Goal: Task Accomplishment & Management: Complete application form

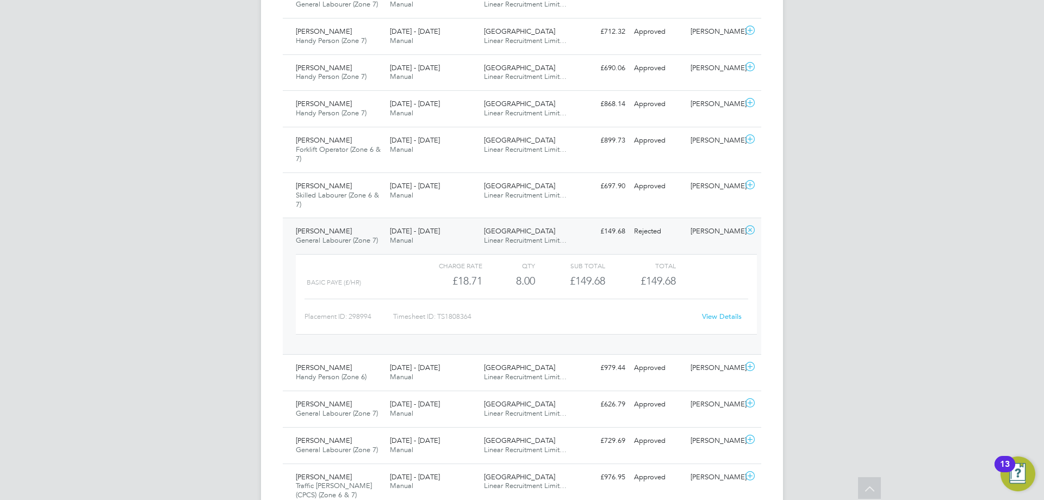
click at [513, 238] on span "Linear Recruitment Limit…" at bounding box center [525, 240] width 83 height 9
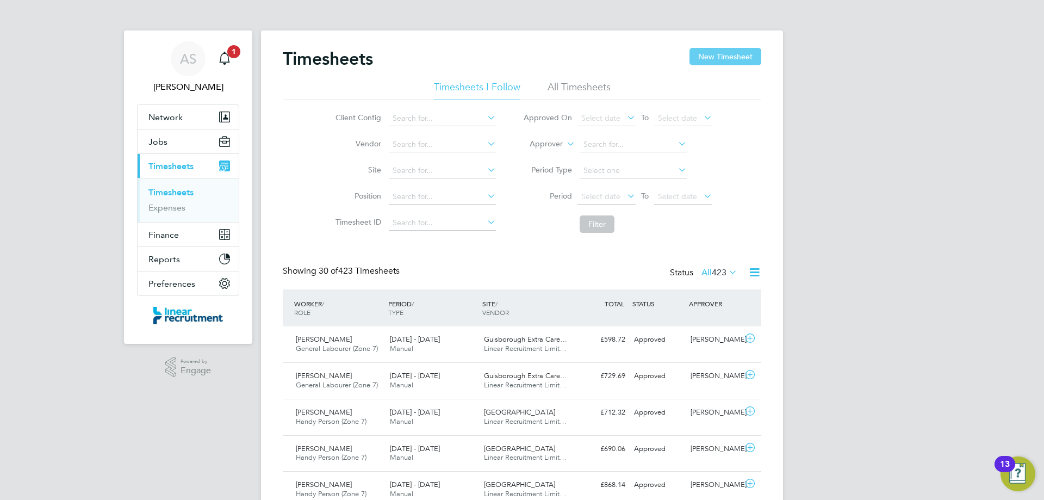
click at [728, 59] on button "New Timesheet" at bounding box center [726, 56] width 72 height 17
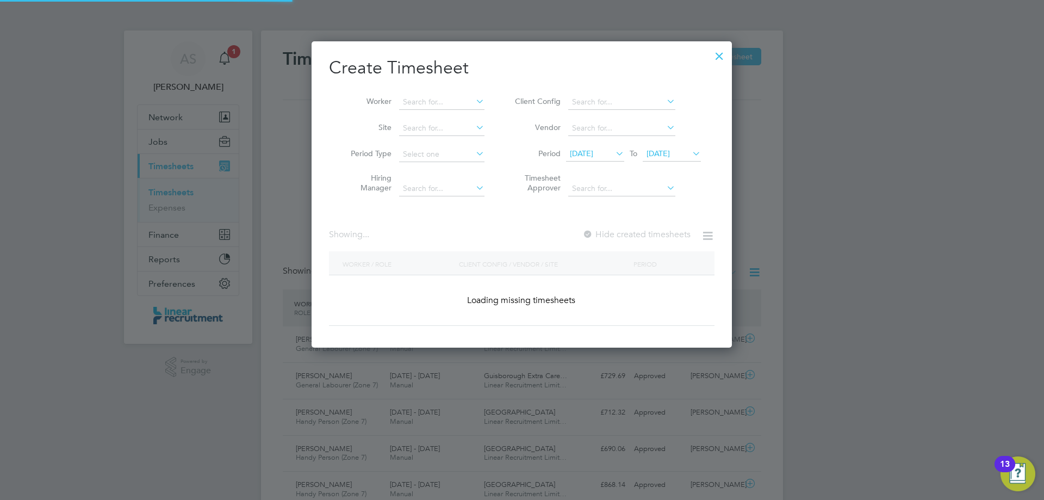
scroll to position [741, 421]
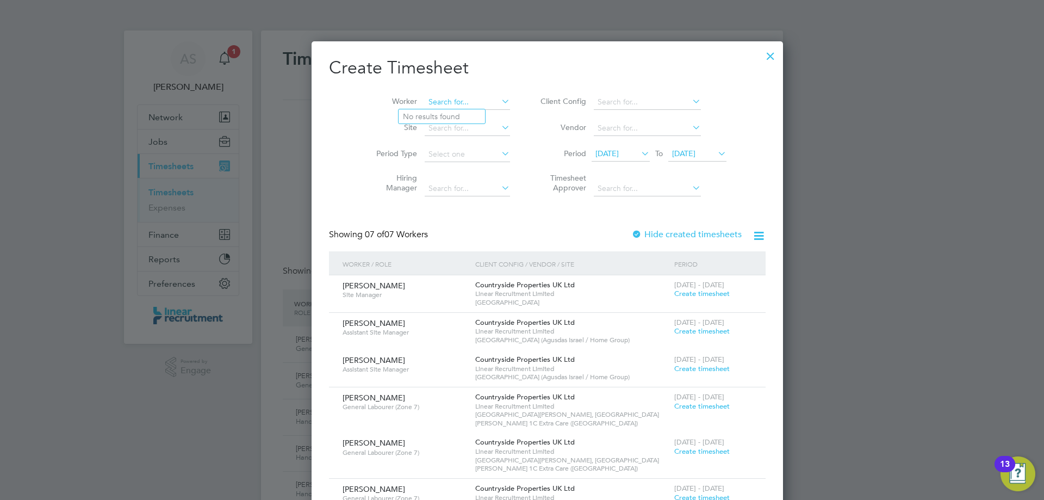
click at [425, 95] on input at bounding box center [467, 102] width 85 height 15
click at [468, 117] on b "Coll" at bounding box center [475, 116] width 15 height 9
type input "[PERSON_NAME]"
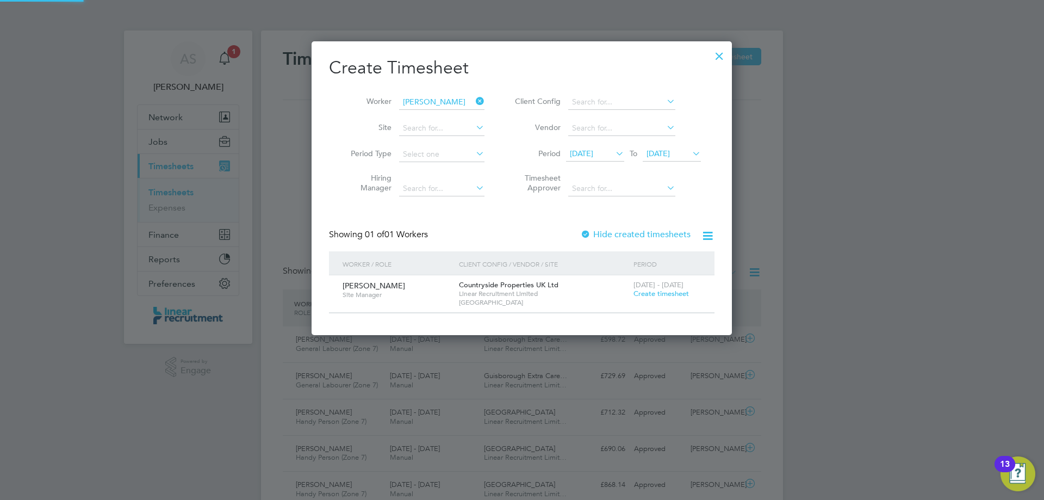
scroll to position [293, 421]
click at [658, 302] on div "[DATE] - [DATE] Create timesheet" at bounding box center [667, 289] width 73 height 29
click at [658, 295] on span "Create timesheet" at bounding box center [661, 293] width 55 height 9
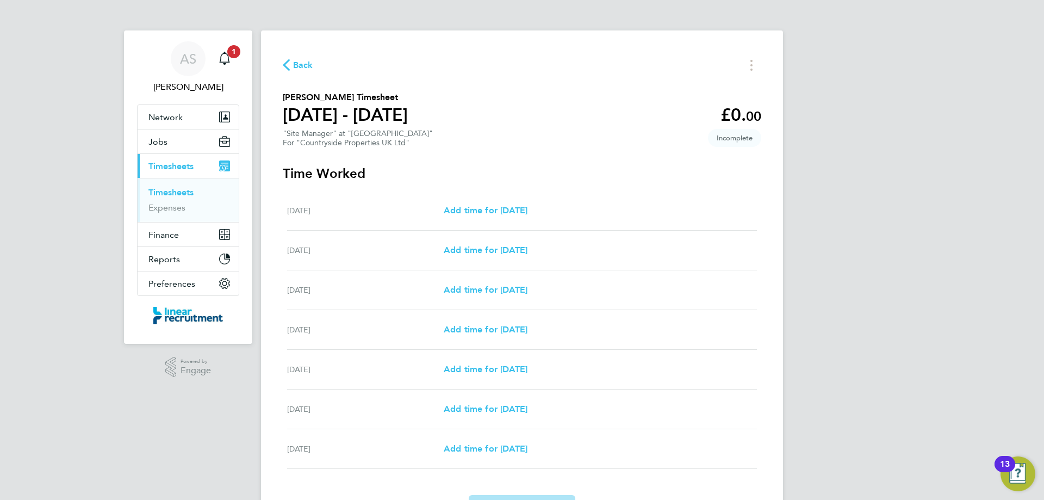
click at [504, 218] on div "[DATE] Add time for [DATE] Add time for [DATE]" at bounding box center [522, 211] width 470 height 40
click at [501, 207] on span "Add time for [DATE]" at bounding box center [486, 210] width 84 height 10
select select "30"
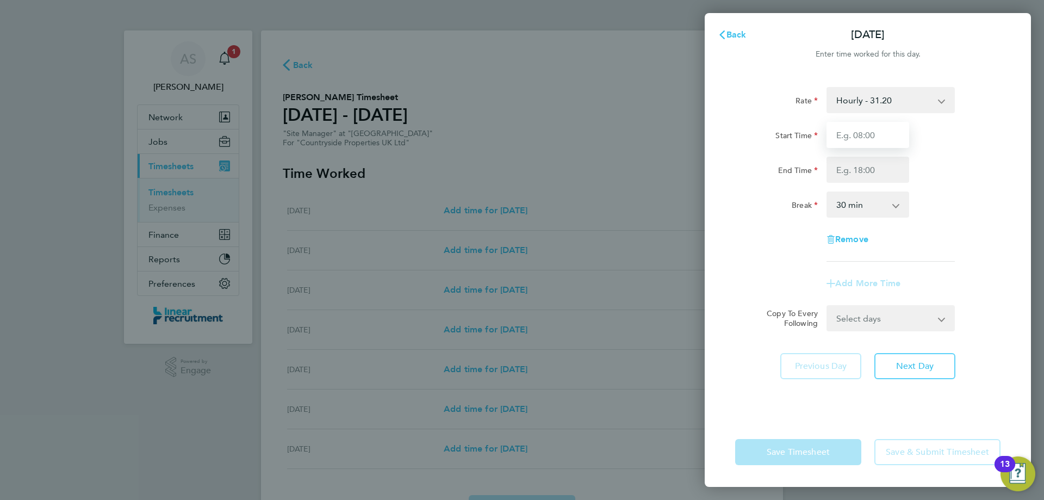
click at [886, 123] on input "Start Time" at bounding box center [868, 135] width 83 height 26
type input "07:30"
click at [872, 168] on input "End Time" at bounding box center [868, 170] width 83 height 26
drag, startPoint x: 861, startPoint y: 167, endPoint x: 849, endPoint y: 168, distance: 11.4
click at [849, 168] on input "16:00" at bounding box center [868, 170] width 83 height 26
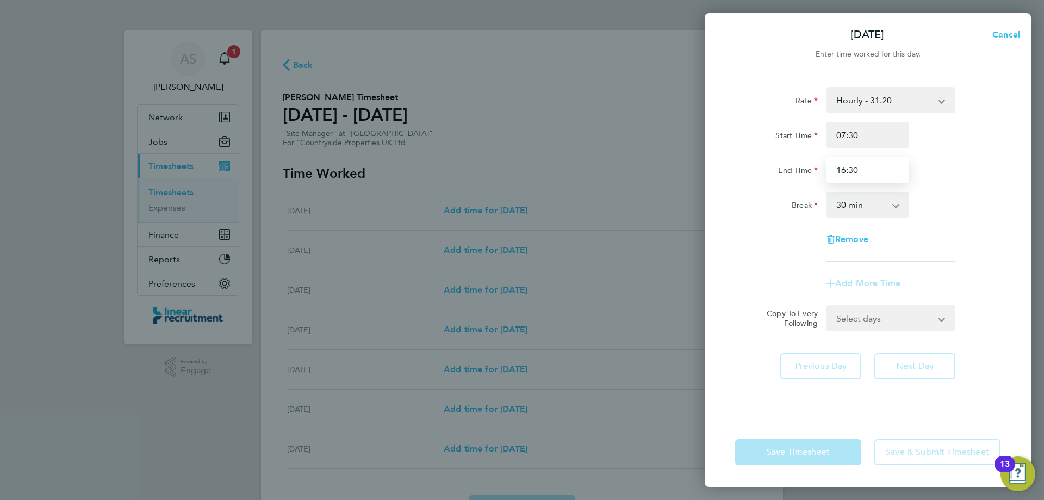
type input "16:30"
click at [1026, 175] on div "Rate Hourly - 31.20 Basic Start Time 07:30 End Time 16:30 Break 0 min 15 min 30…" at bounding box center [868, 245] width 326 height 343
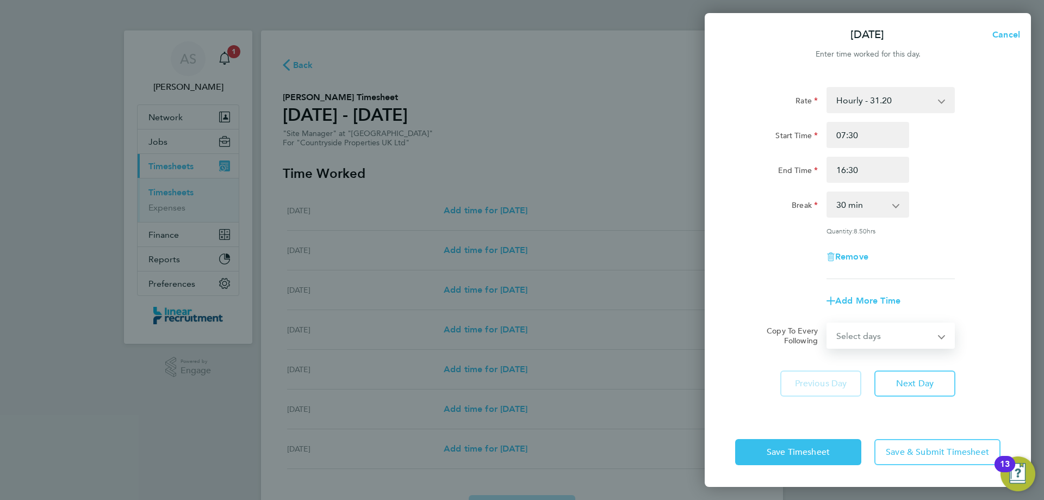
click at [873, 341] on select "Select days Day Weekday (Mon-Fri) Weekend (Sat-Sun) [DATE] [DATE] [DATE] [DATE]…" at bounding box center [885, 336] width 114 height 24
select select "DAY"
click at [828, 324] on select "Select days Day Weekday (Mon-Fri) Weekend (Sat-Sun) [DATE] [DATE] [DATE] [DATE]…" at bounding box center [885, 336] width 114 height 24
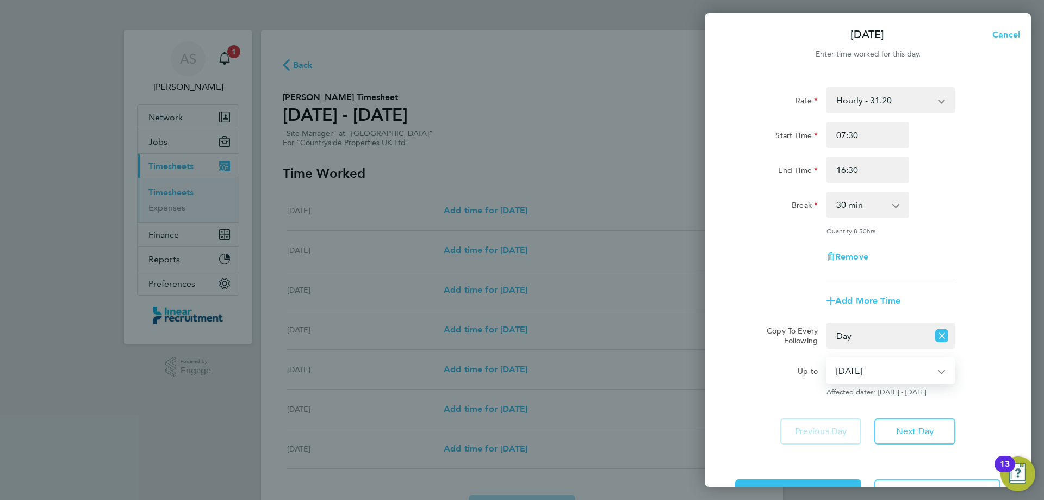
drag, startPoint x: 882, startPoint y: 362, endPoint x: 883, endPoint y: 368, distance: 6.0
click at [882, 362] on select "[DATE] [DATE] [DATE] [DATE] [DATE] [DATE]" at bounding box center [884, 370] width 113 height 24
select select "[DATE]"
click at [828, 358] on select "[DATE] [DATE] [DATE] [DATE] [DATE] [DATE]" at bounding box center [884, 370] width 113 height 24
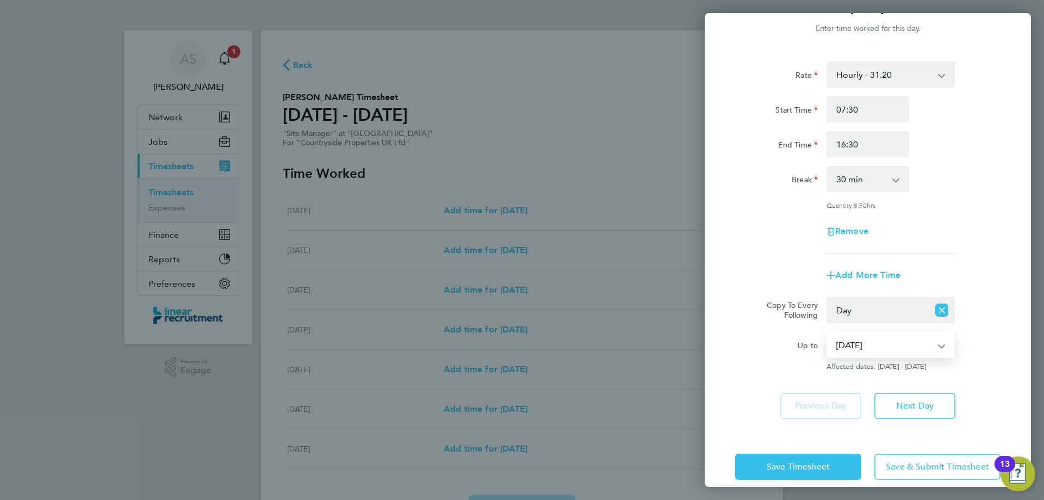
scroll to position [39, 0]
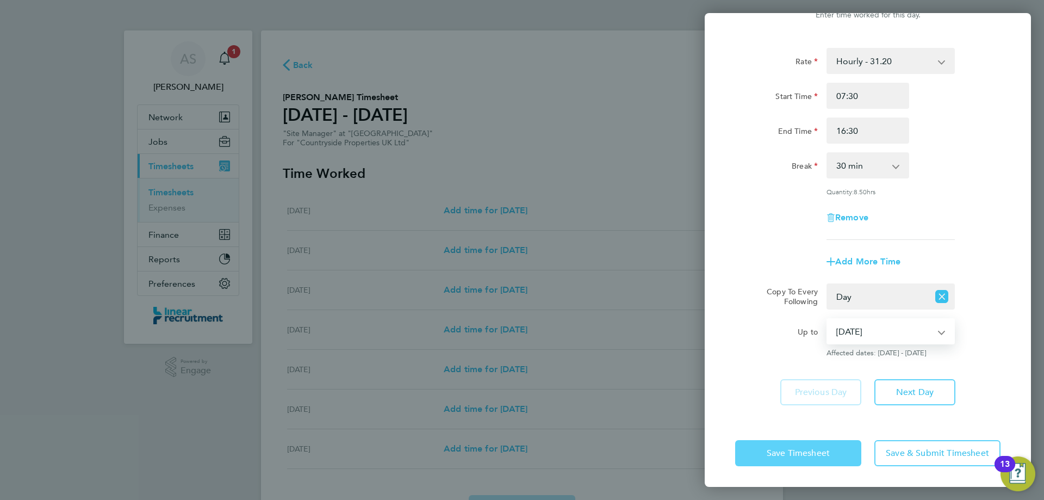
click at [800, 448] on span "Save Timesheet" at bounding box center [798, 453] width 63 height 11
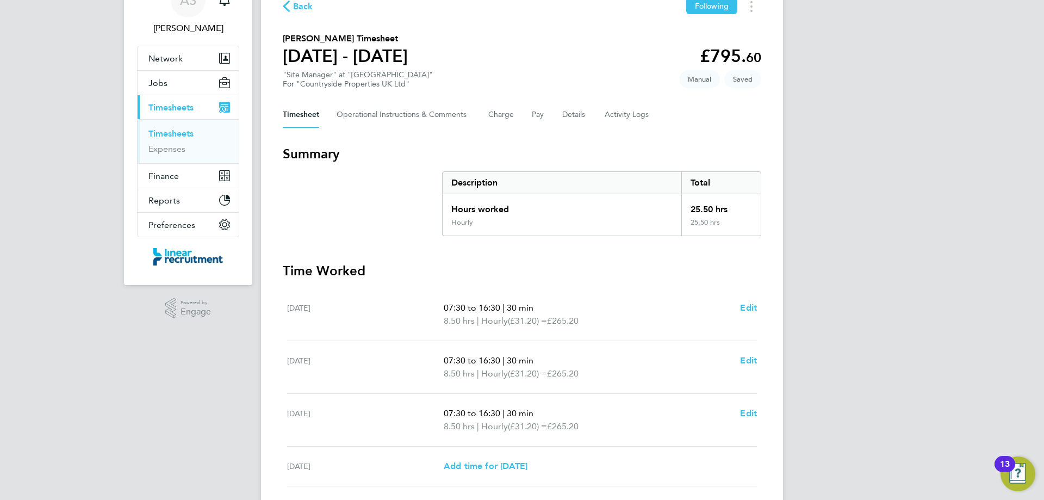
scroll to position [260, 0]
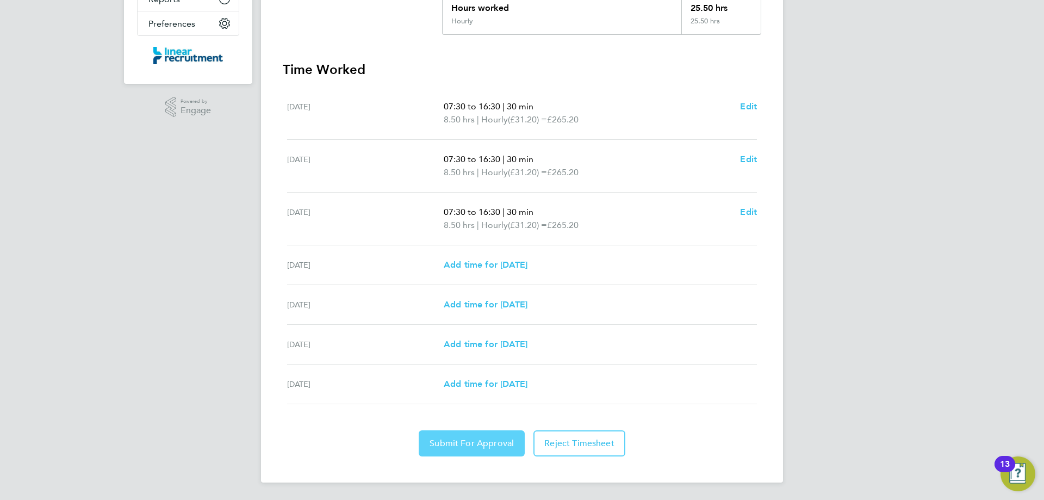
click at [470, 449] on button "Submit For Approval" at bounding box center [472, 443] width 106 height 26
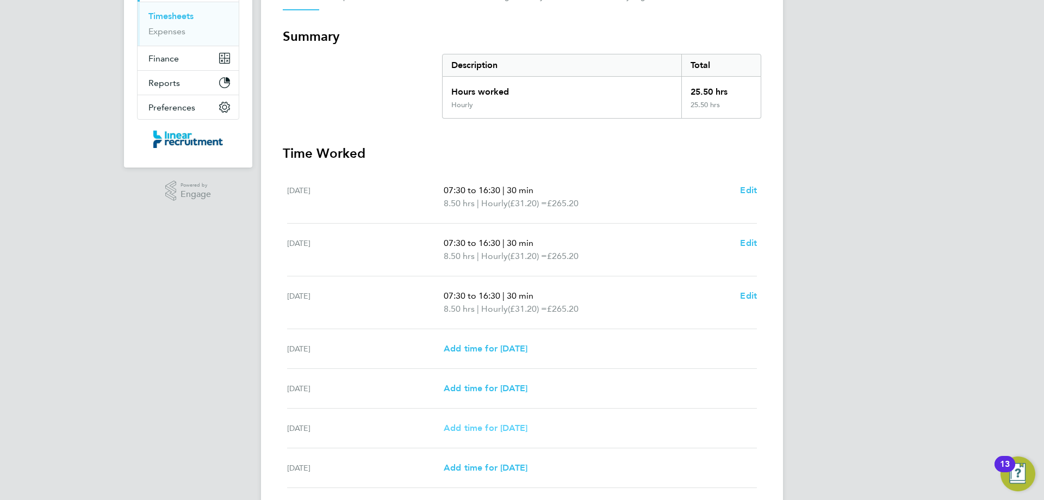
scroll to position [0, 0]
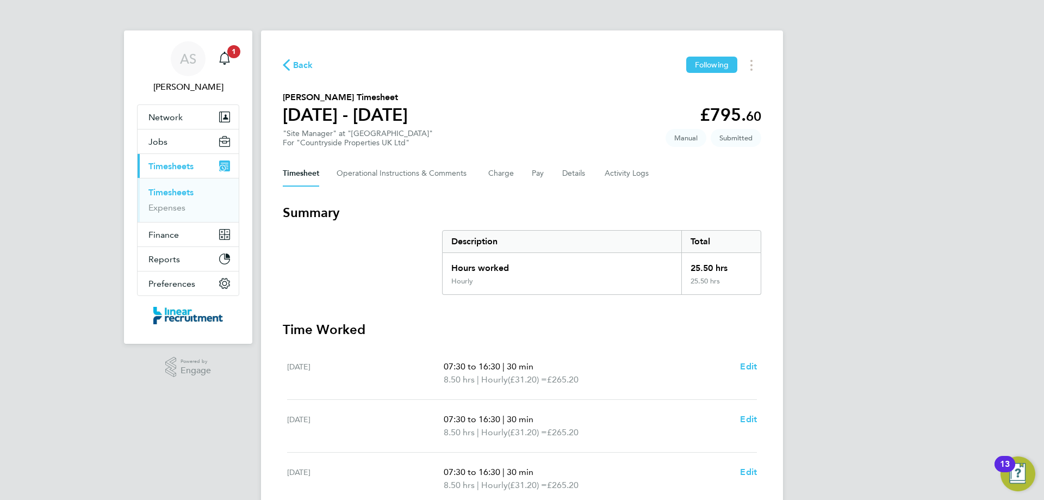
click at [291, 69] on span "Back" at bounding box center [298, 64] width 30 height 10
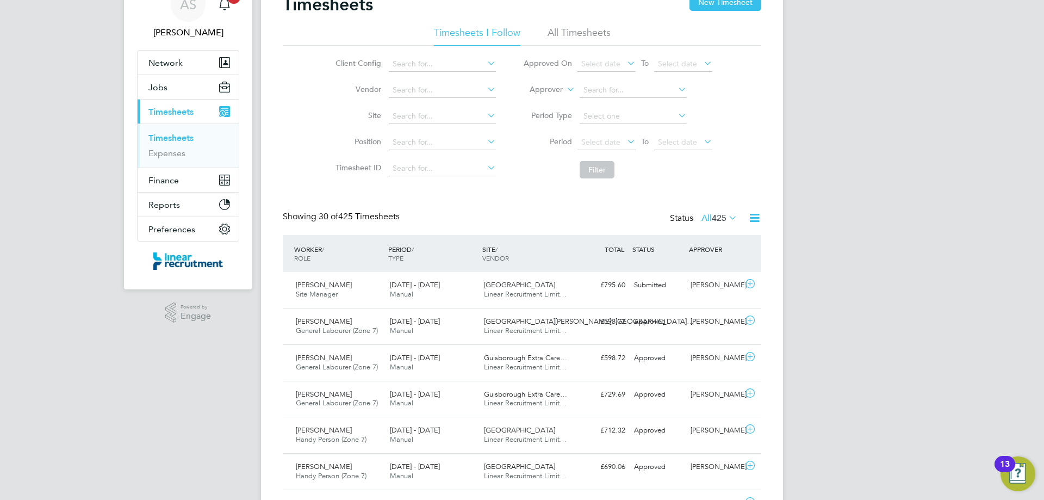
scroll to position [5, 5]
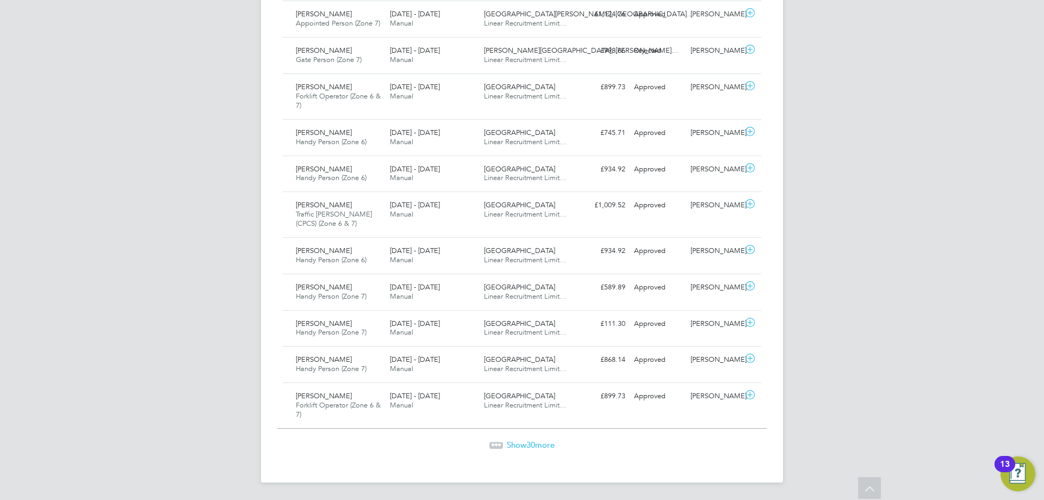
click at [539, 443] on span "Show 30 more" at bounding box center [531, 445] width 48 height 10
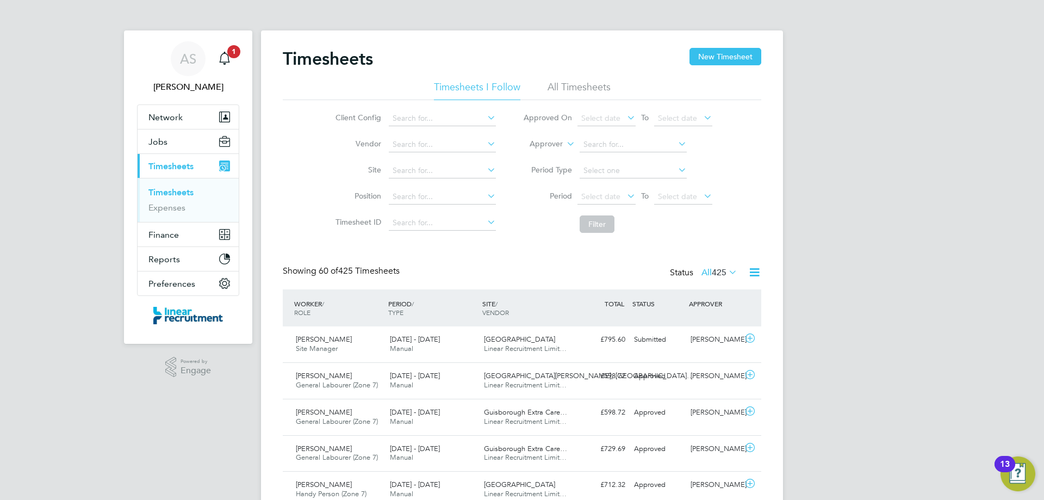
click at [571, 89] on li "All Timesheets" at bounding box center [579, 91] width 63 height 20
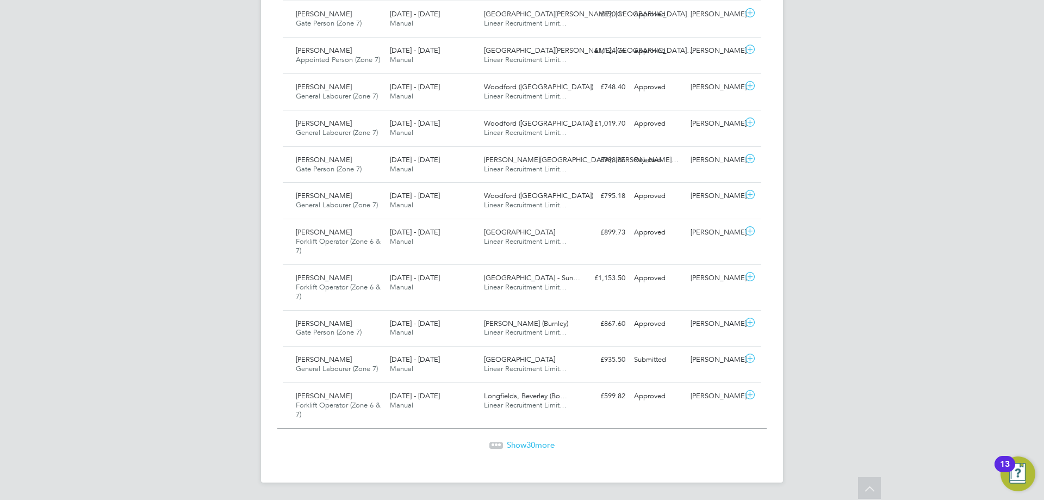
click at [534, 445] on span "30" at bounding box center [531, 445] width 9 height 10
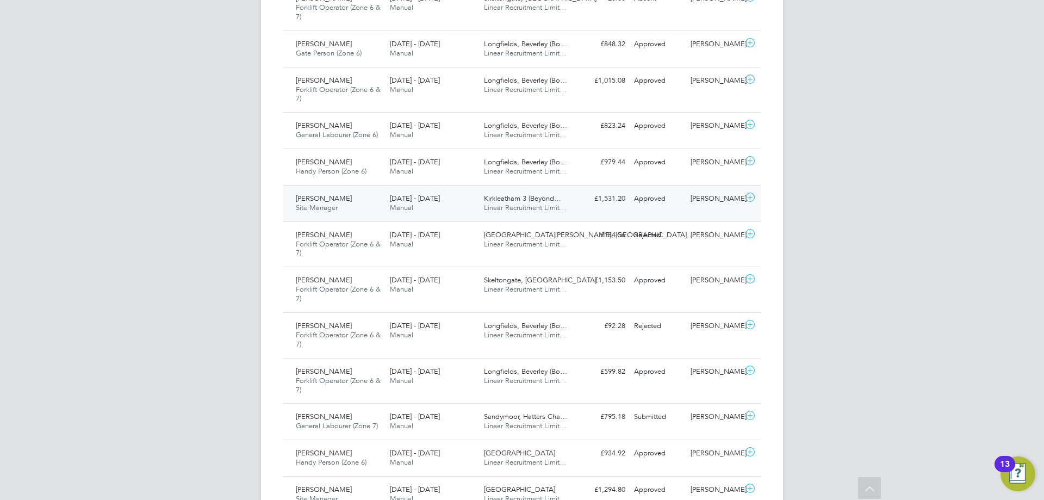
click at [487, 209] on span "Linear Recruitment Limit…" at bounding box center [525, 207] width 83 height 9
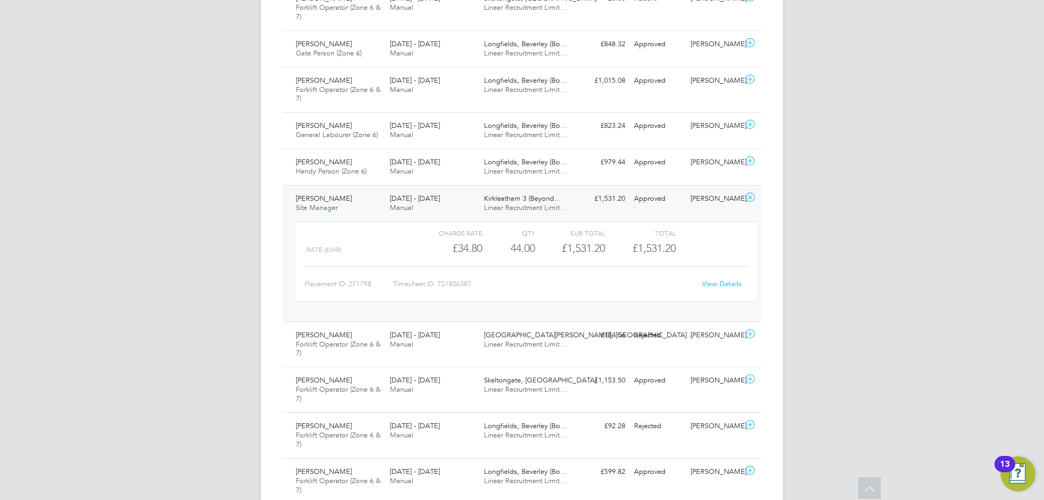
click at [732, 281] on link "View Details" at bounding box center [722, 283] width 40 height 9
